Goal: Information Seeking & Learning: Learn about a topic

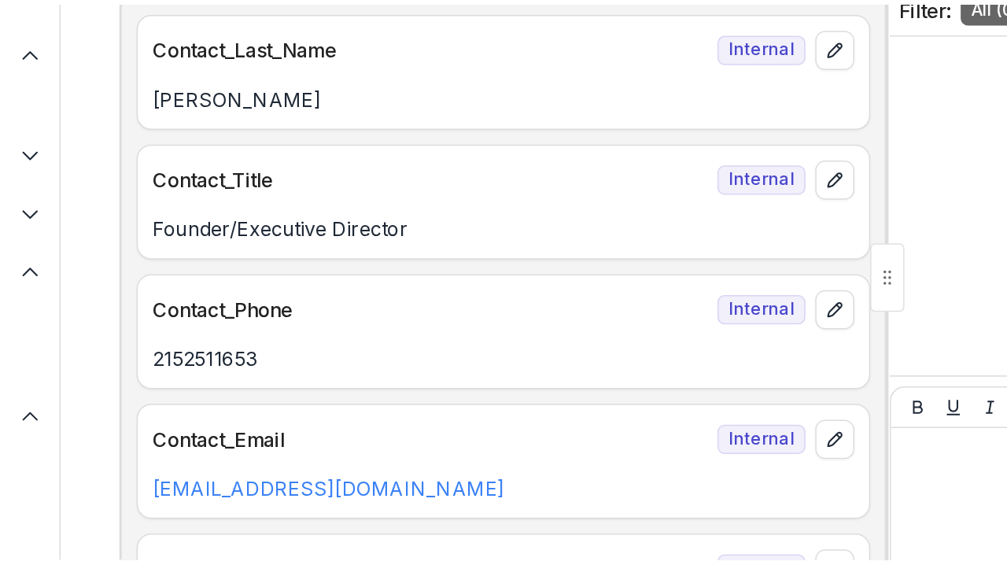
scroll to position [1080, 0]
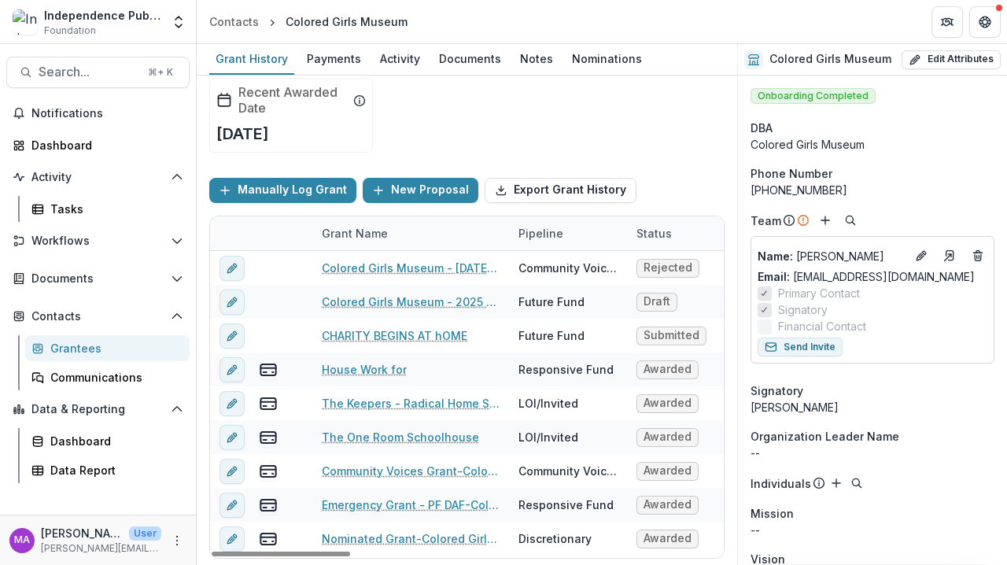
scroll to position [96, 0]
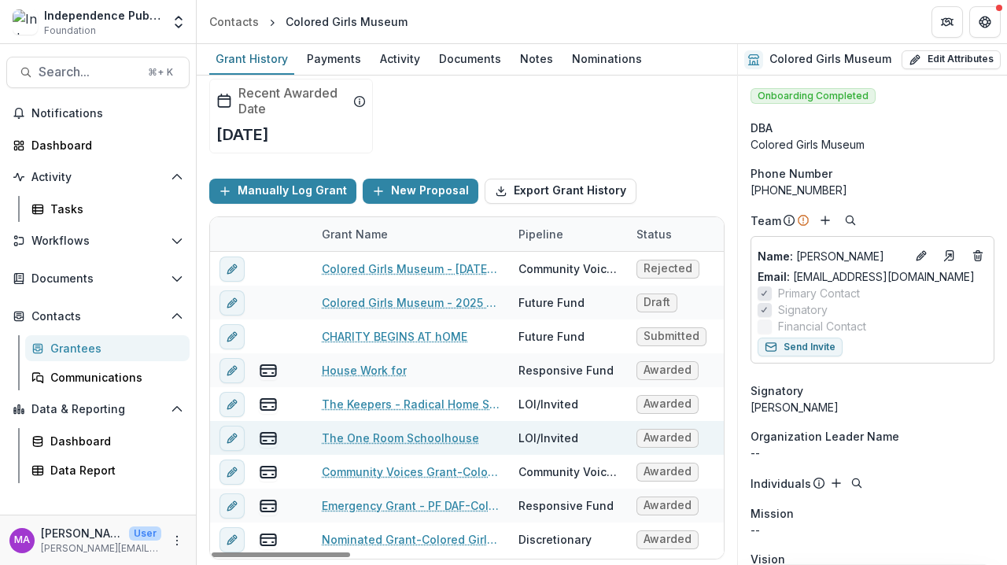
click at [421, 441] on link "The One Room Schoolhouse" at bounding box center [400, 438] width 157 height 17
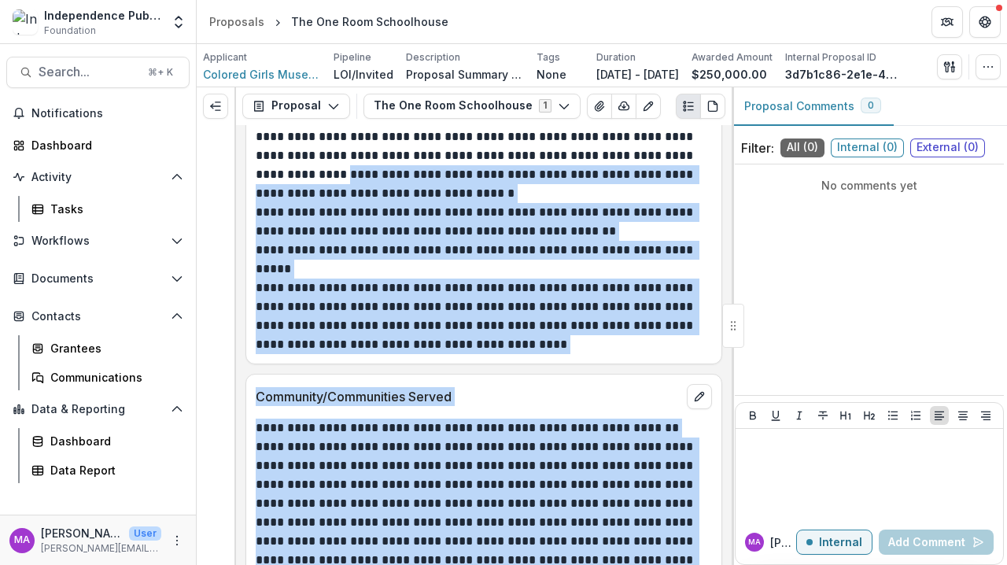
scroll to position [2786, 0]
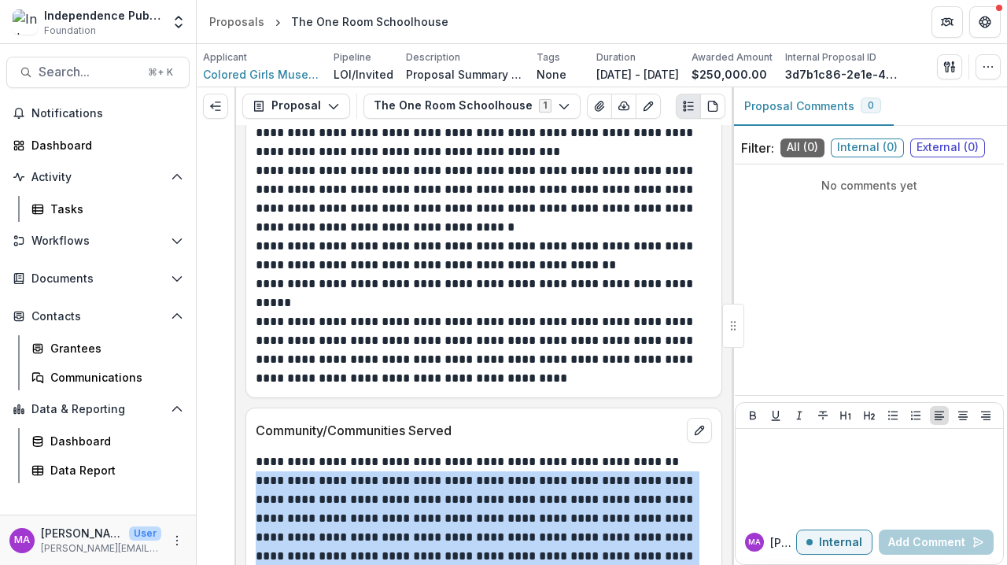
drag, startPoint x: 548, startPoint y: 430, endPoint x: 257, endPoint y: 469, distance: 294.5
copy div "**********"
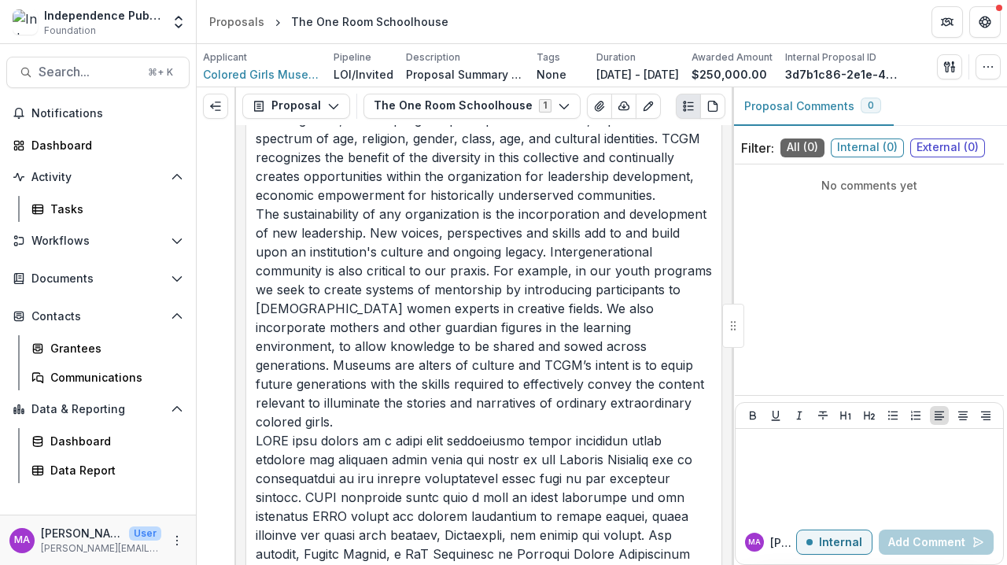
scroll to position [3780, 0]
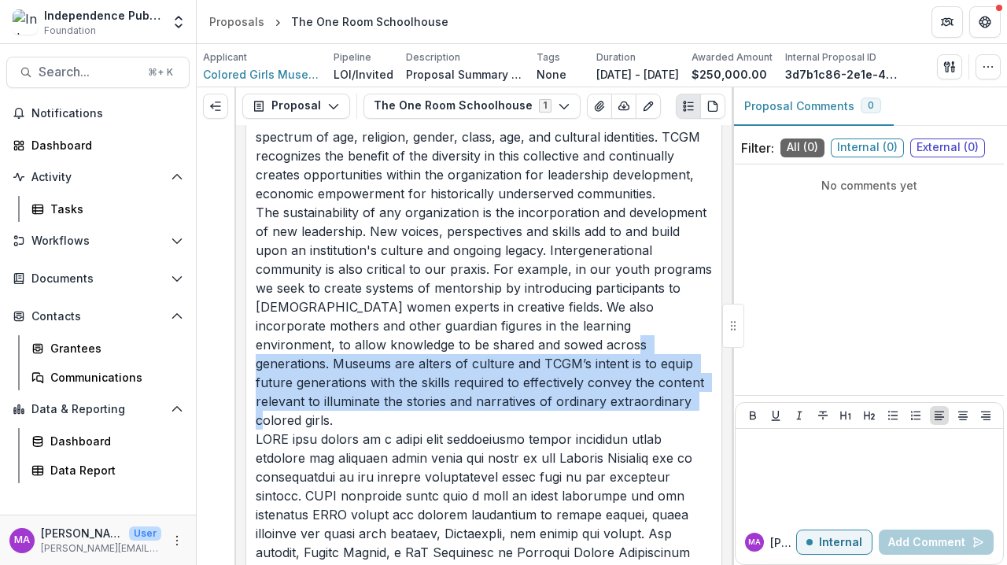
drag, startPoint x: 500, startPoint y: 338, endPoint x: 562, endPoint y: 398, distance: 85.7
click at [562, 398] on p "How will you draw upon and engage diverse perspectives in the community or fiel…" at bounding box center [484, 382] width 456 height 699
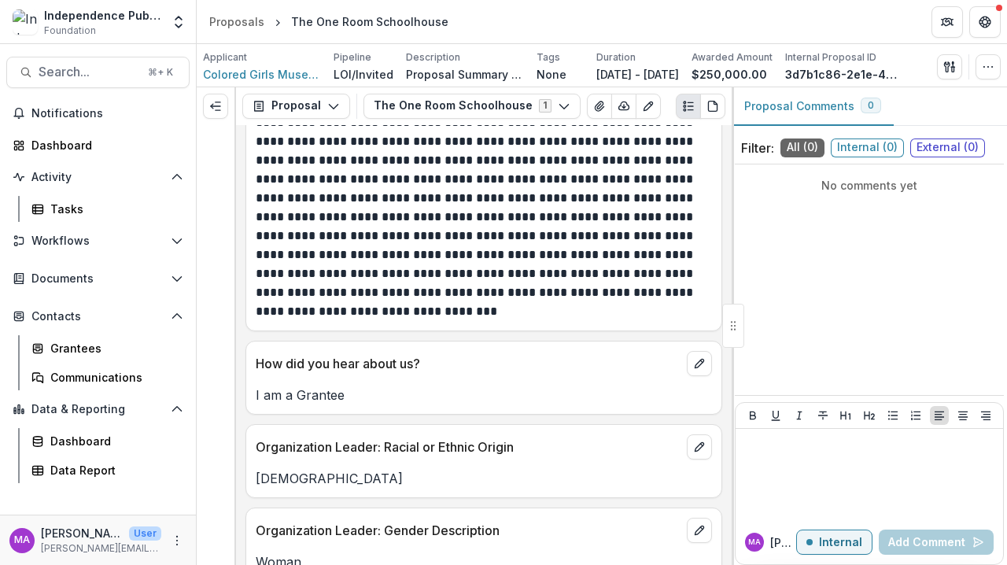
scroll to position [6066, 0]
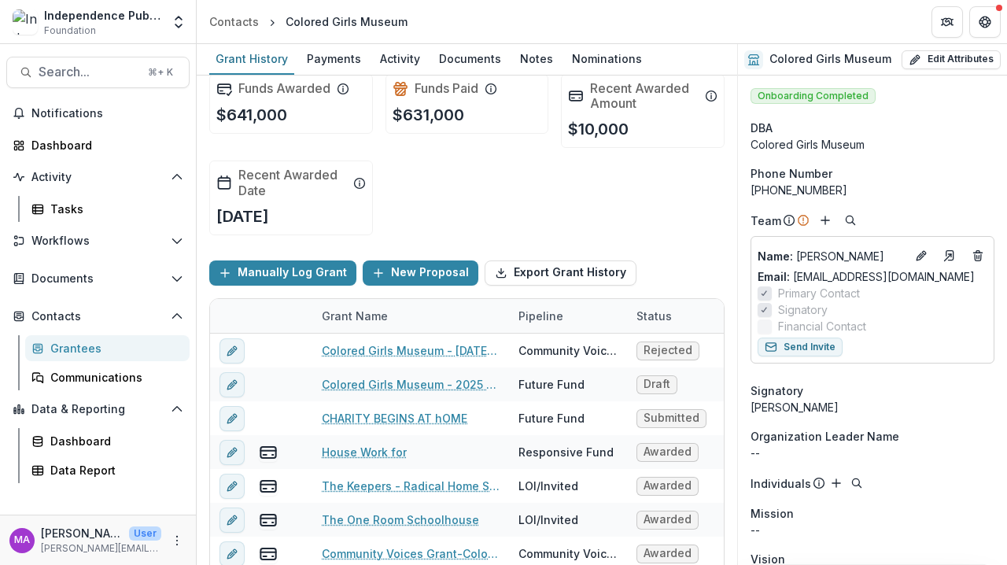
scroll to position [24, 0]
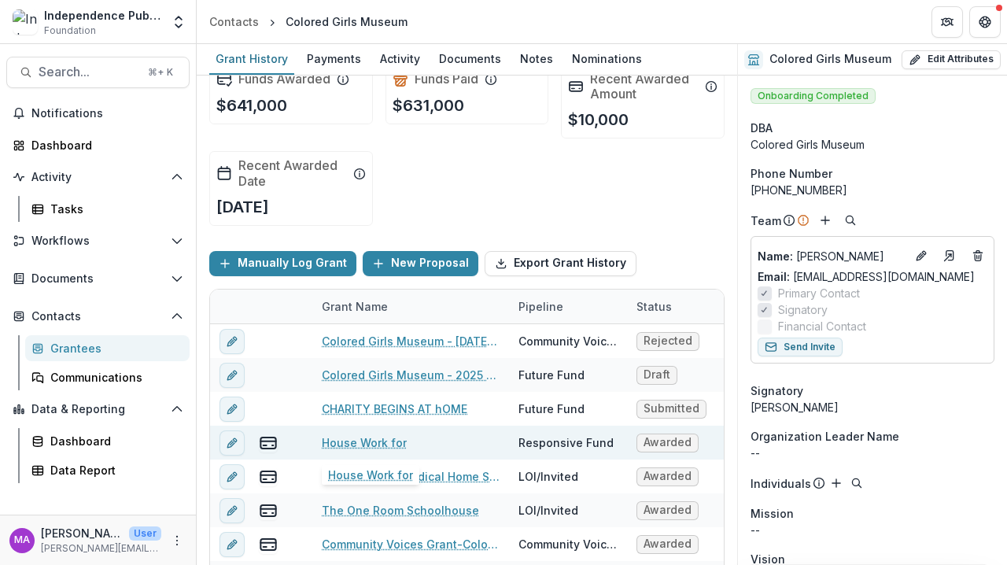
click at [392, 438] on link "House Work for" at bounding box center [364, 442] width 85 height 17
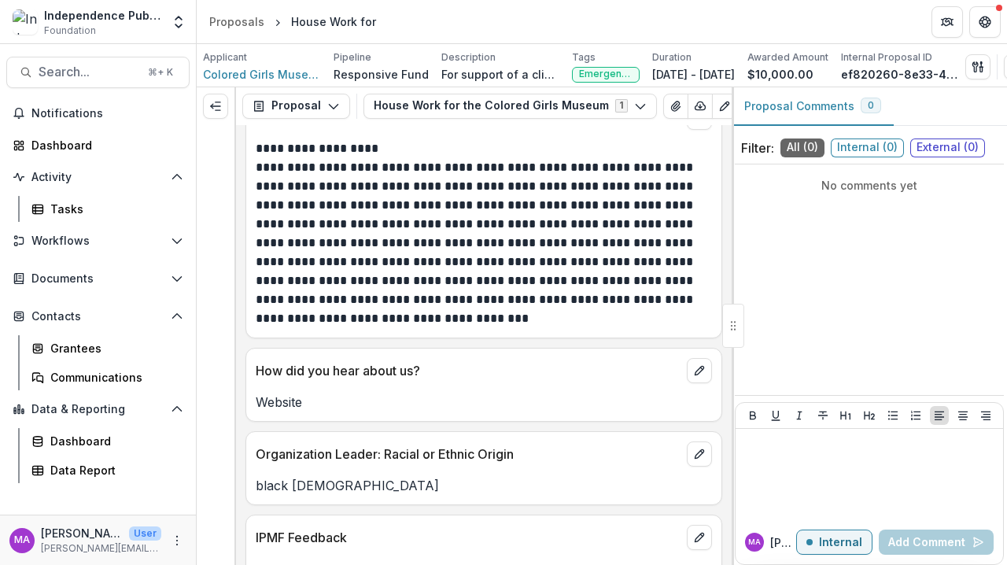
scroll to position [2902, 0]
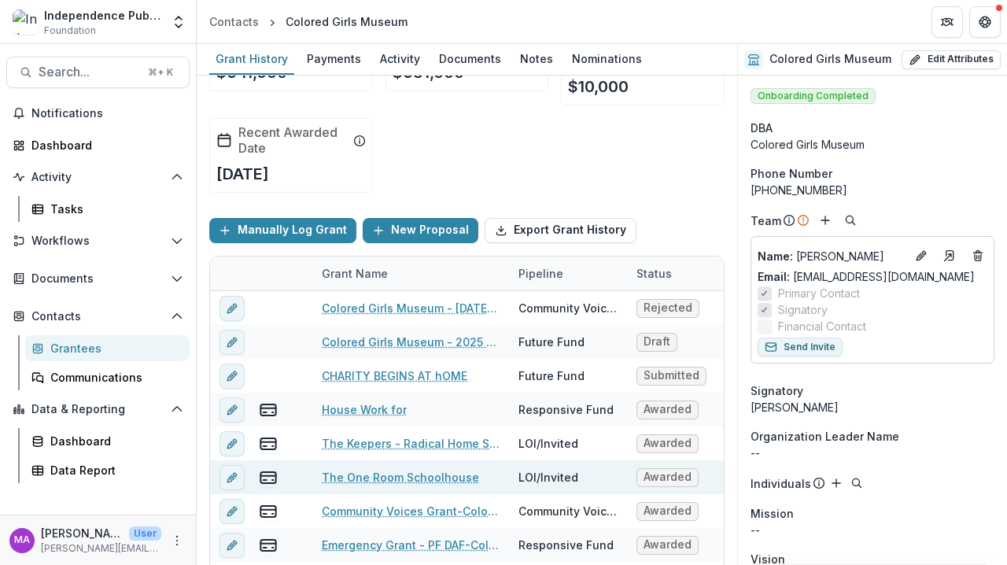
scroll to position [72, 0]
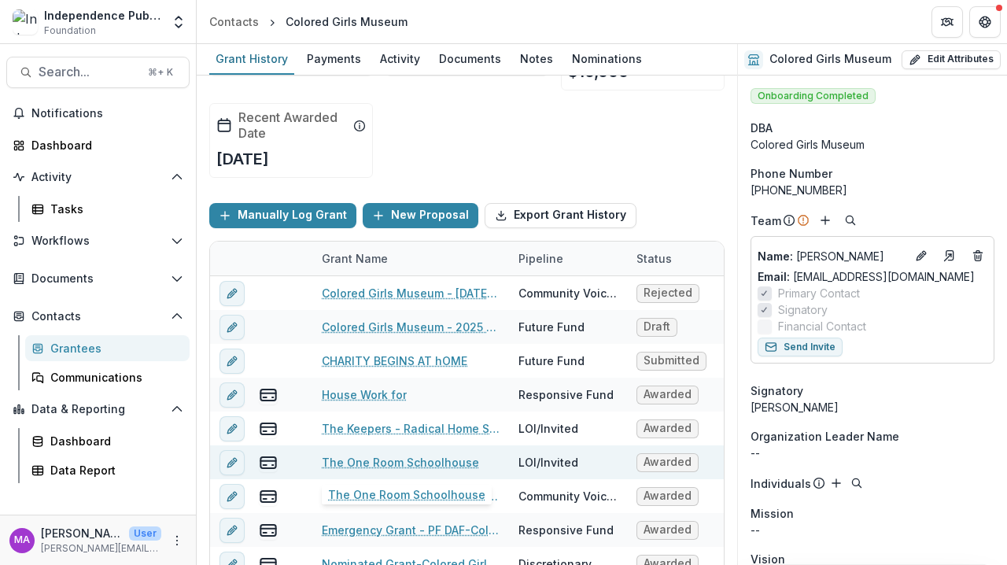
click at [426, 466] on link "The One Room Schoolhouse" at bounding box center [400, 462] width 157 height 17
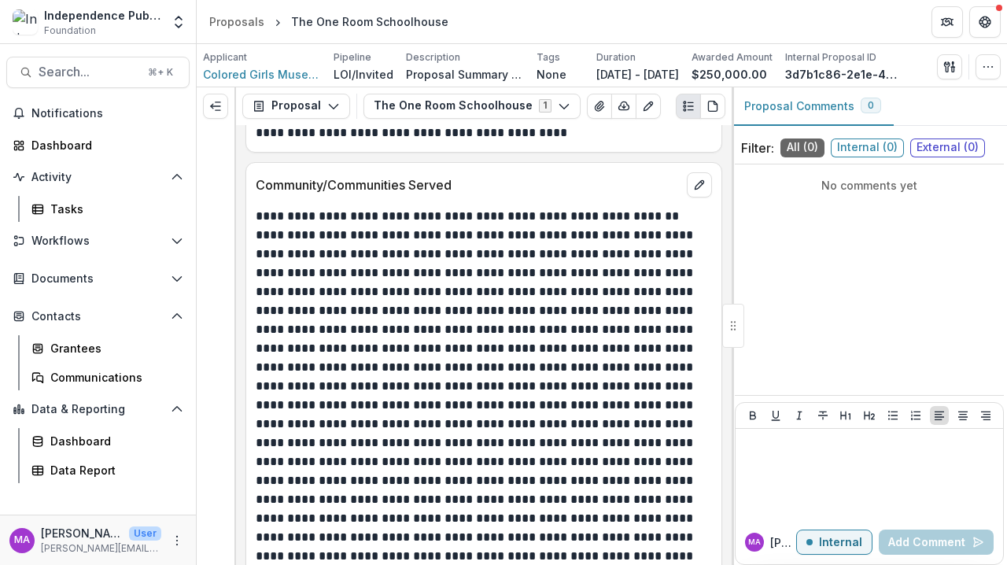
scroll to position [3034, 0]
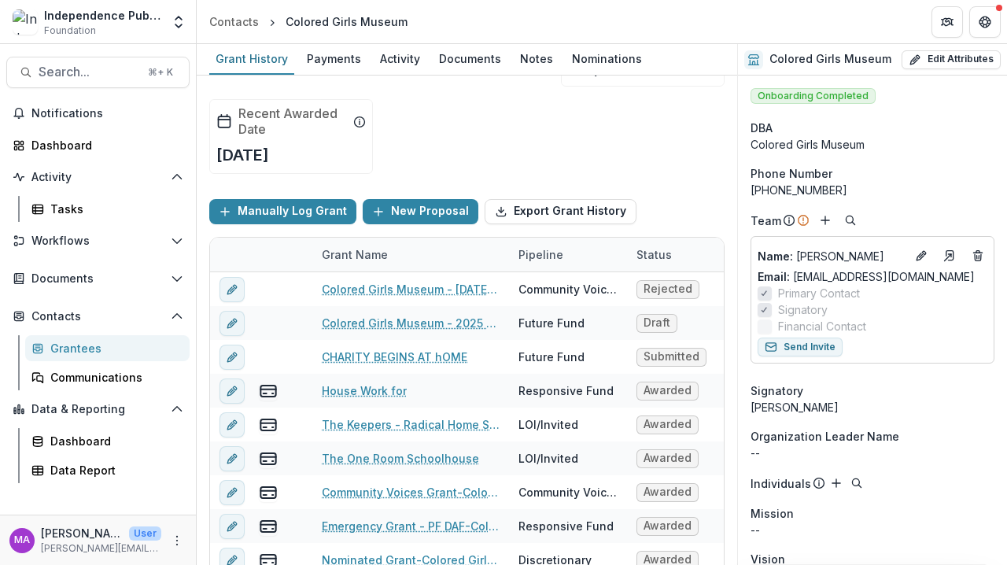
scroll to position [79, 0]
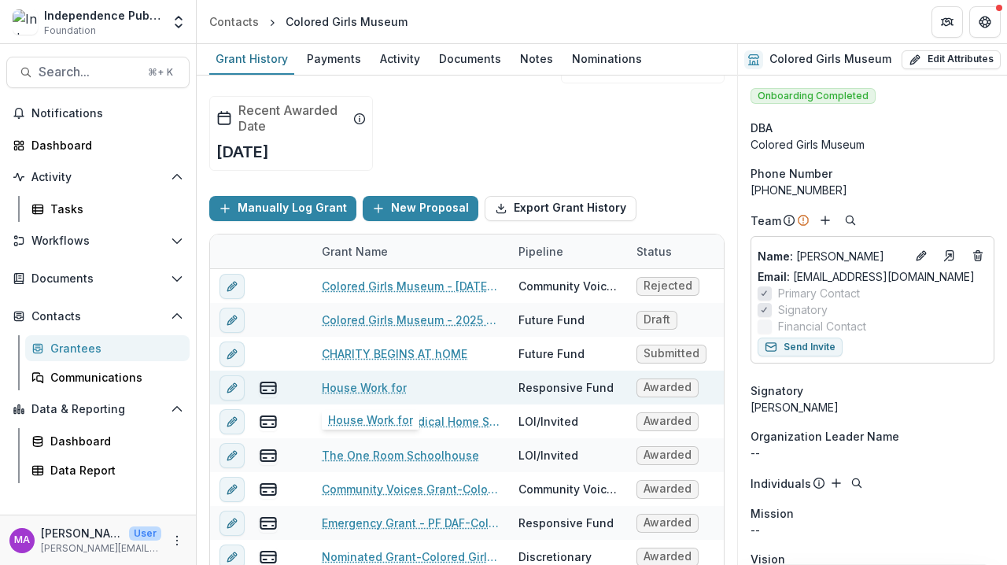
click at [371, 387] on link "House Work for" at bounding box center [364, 387] width 85 height 17
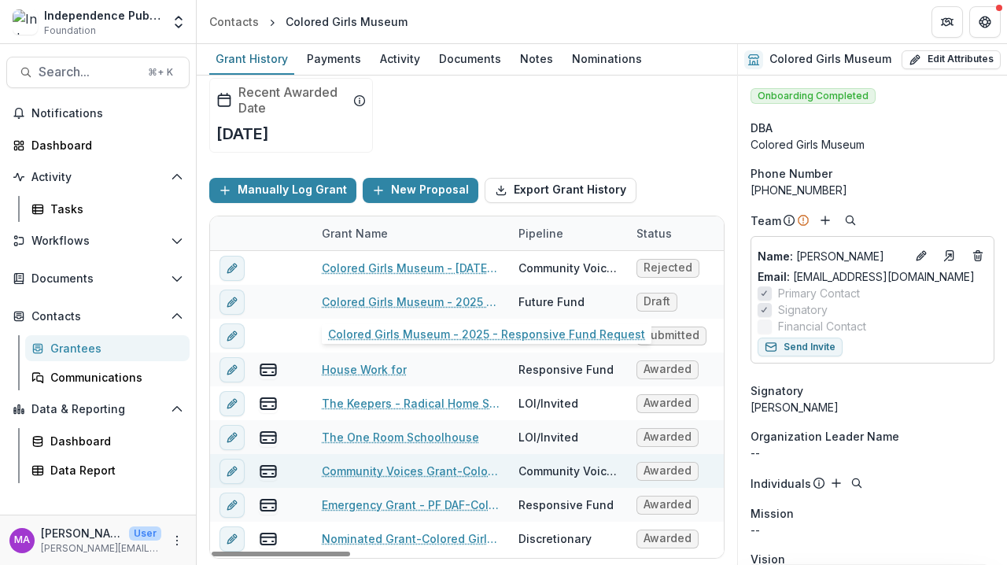
scroll to position [96, 0]
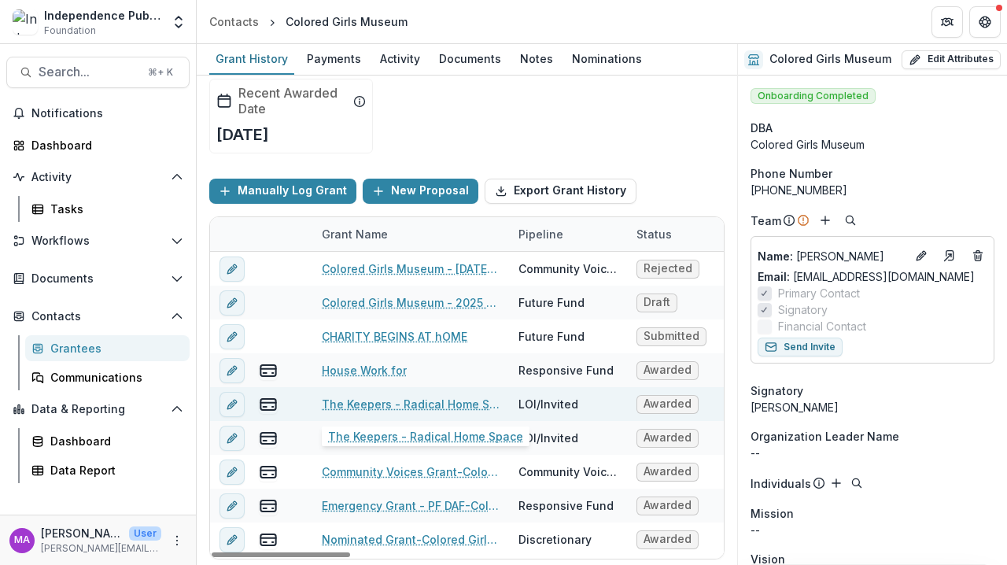
click at [419, 407] on link "The Keepers - Radical Home Space" at bounding box center [411, 404] width 178 height 17
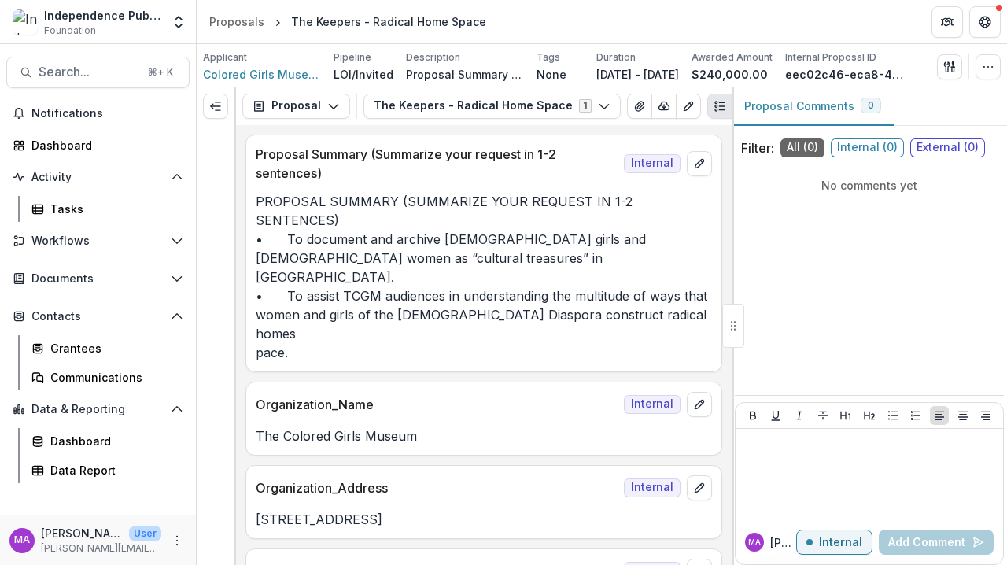
scroll to position [30, 0]
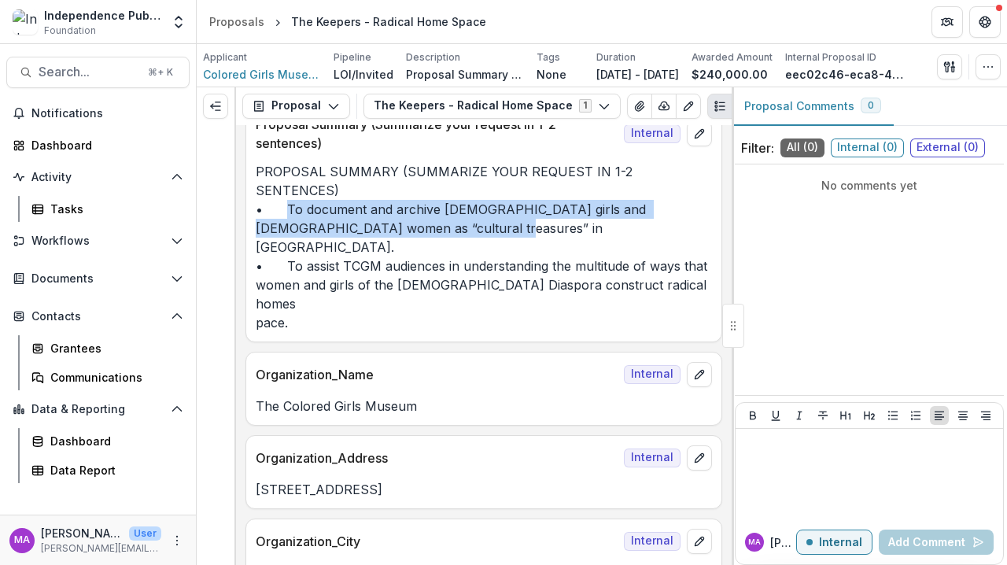
drag, startPoint x: 413, startPoint y: 225, endPoint x: 286, endPoint y: 203, distance: 128.6
click at [286, 203] on p "PROPOSAL SUMMARY (SUMMARIZE YOUR REQUEST IN 1-2 SENTENCES) • To document and ar…" at bounding box center [484, 247] width 456 height 170
copy p "To document and archive Black girls and [DEMOGRAPHIC_DATA] women as “cultural t…"
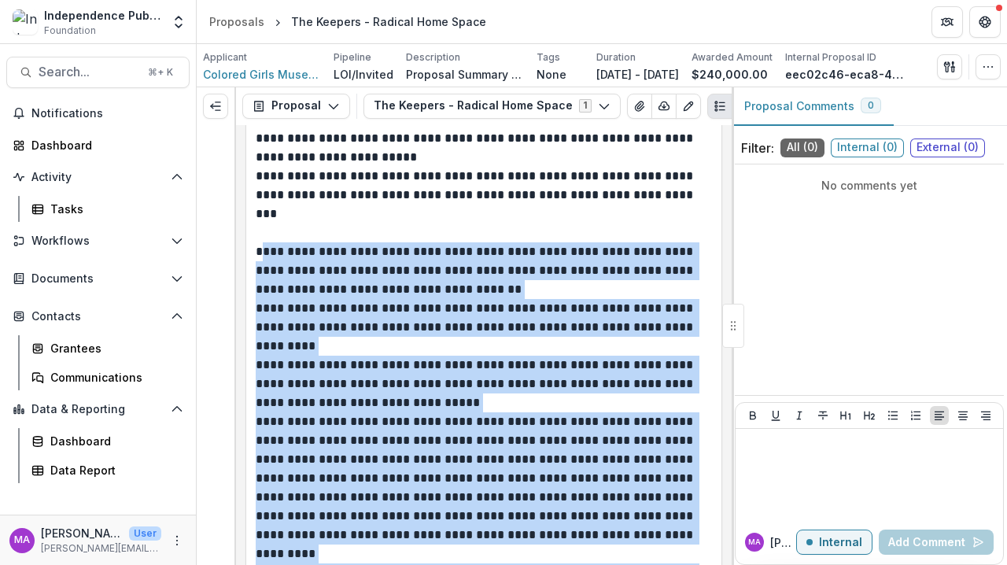
scroll to position [3383, 0]
drag, startPoint x: 260, startPoint y: 191, endPoint x: 516, endPoint y: 561, distance: 450.1
click at [516, 552] on div at bounding box center [482, 487] width 452 height 718
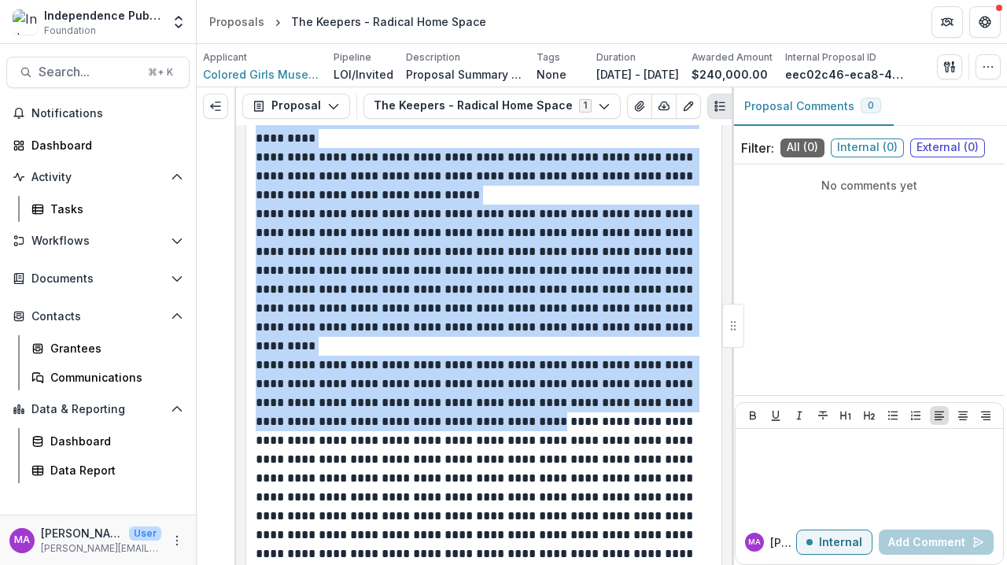
scroll to position [3593, 0]
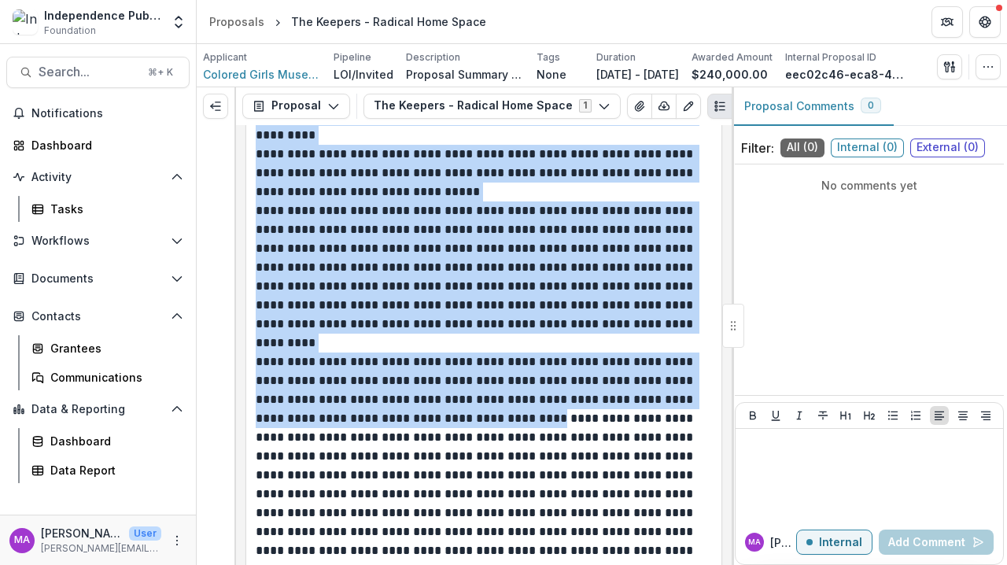
click at [563, 336] on div at bounding box center [482, 277] width 452 height 718
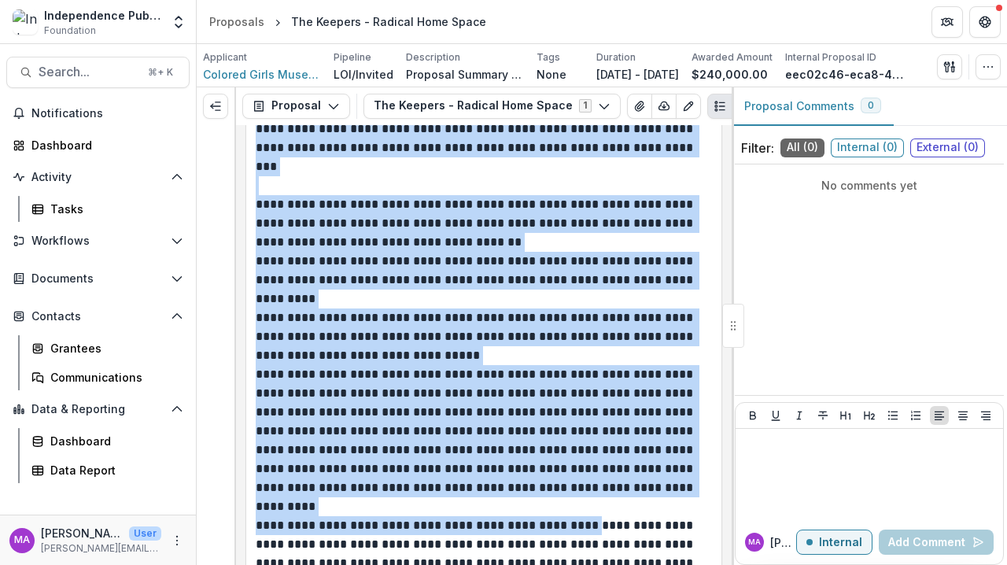
scroll to position [3368, 0]
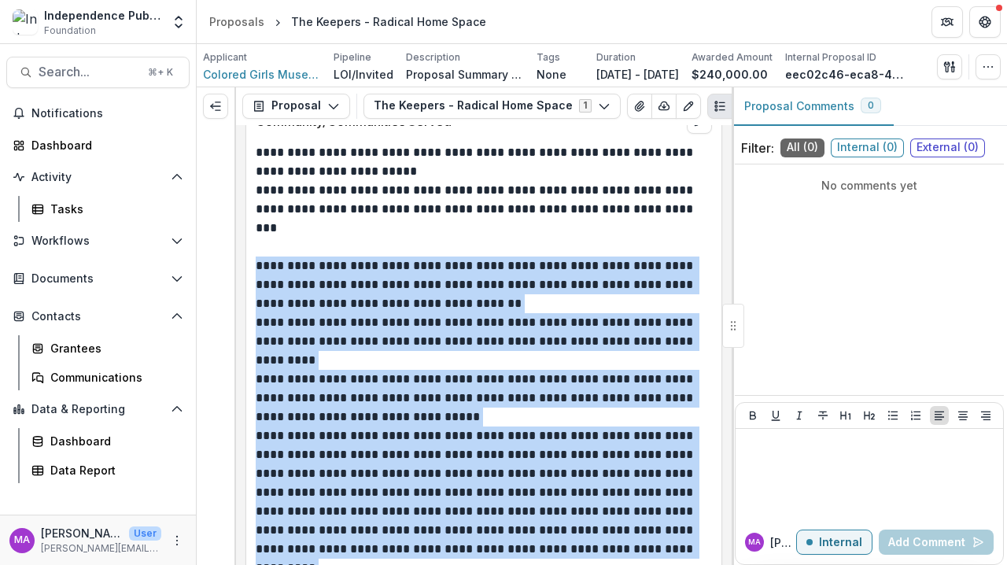
drag, startPoint x: 580, startPoint y: 302, endPoint x: 257, endPoint y: 209, distance: 335.7
click at [257, 209] on div at bounding box center [482, 502] width 452 height 718
copy div "**********"
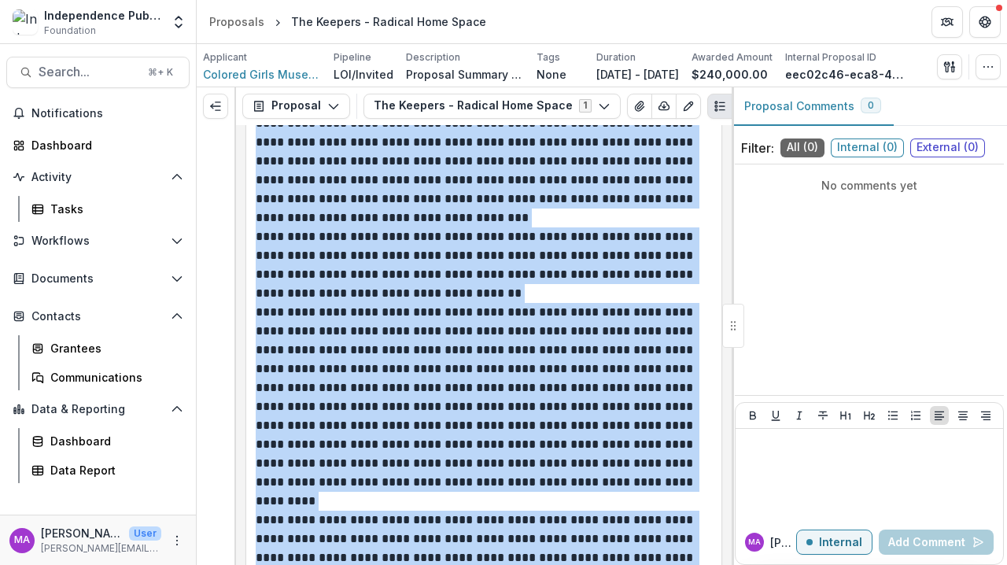
scroll to position [5411, 0]
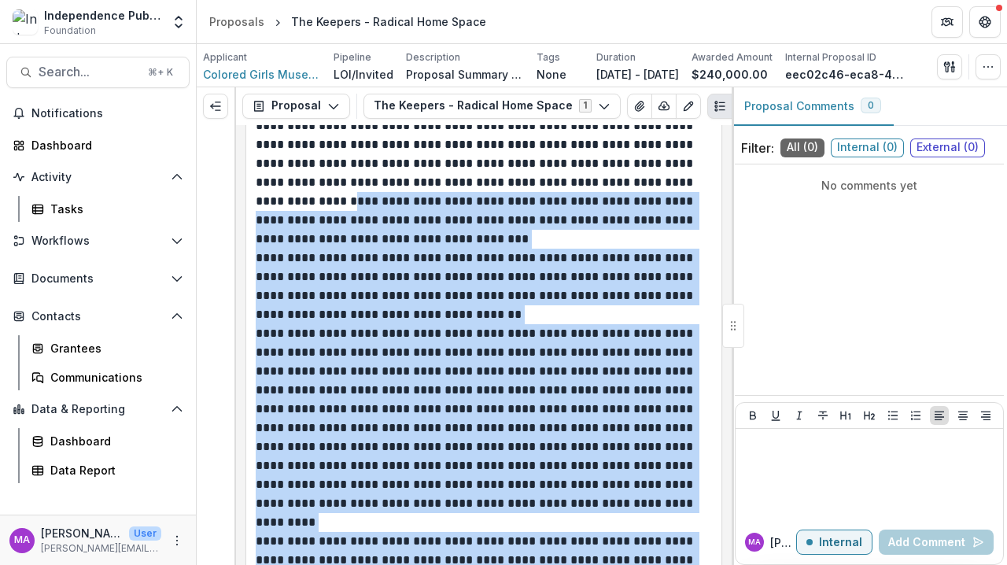
drag, startPoint x: 386, startPoint y: 491, endPoint x: 254, endPoint y: 168, distance: 349.4
click at [254, 168] on div at bounding box center [483, 475] width 475 height 1284
click at [344, 390] on div at bounding box center [482, 475] width 452 height 1284
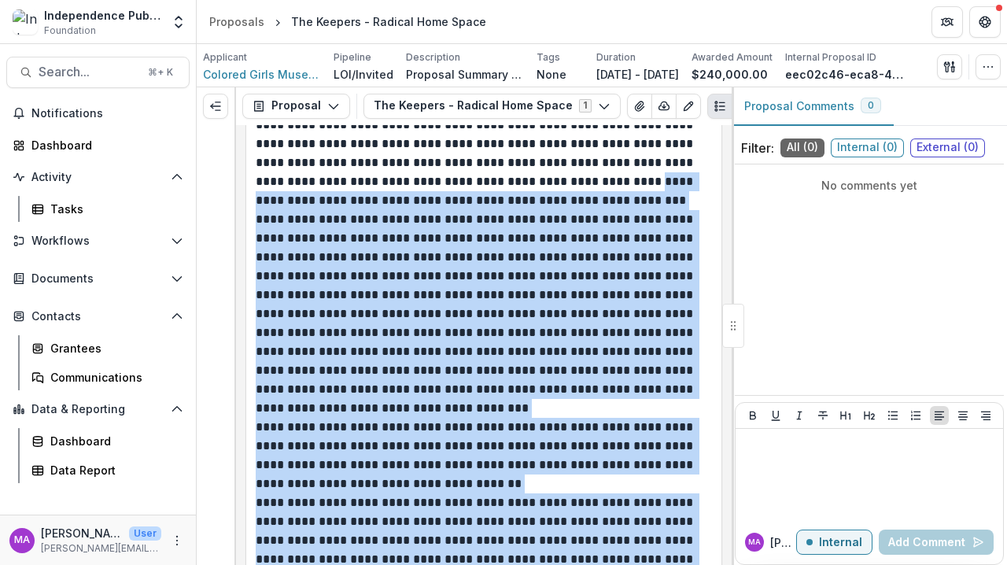
scroll to position [5239, 0]
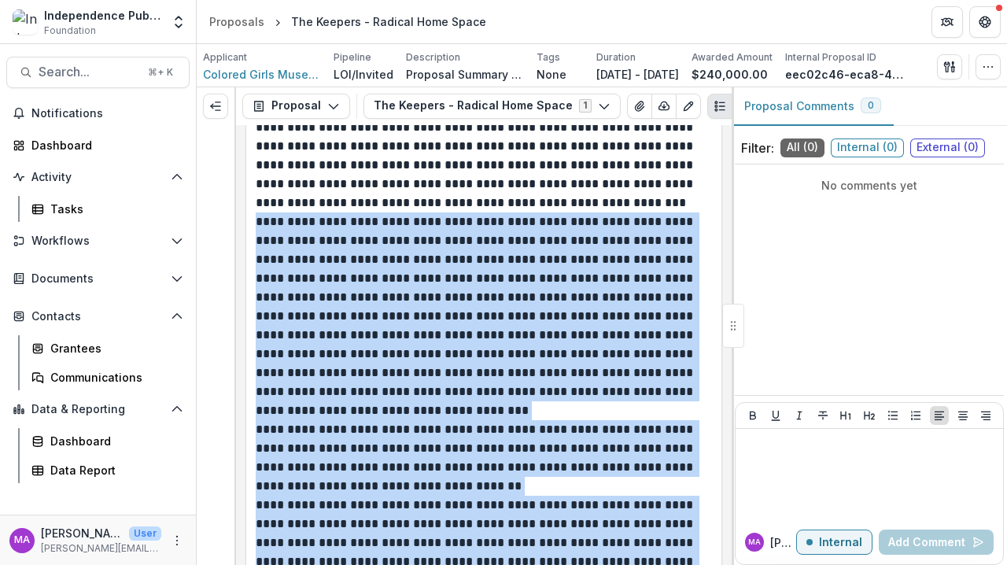
drag, startPoint x: 408, startPoint y: 434, endPoint x: 254, endPoint y: 198, distance: 281.6
copy div "**********"
